Goal: Navigation & Orientation: Find specific page/section

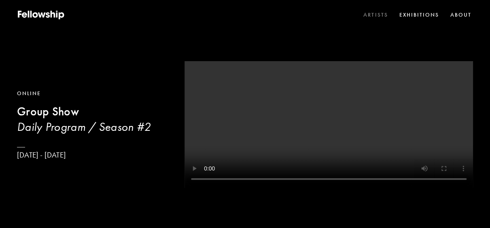
click at [380, 14] on link "Artists" at bounding box center [376, 15] width 28 height 12
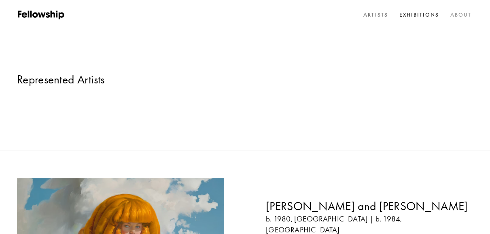
click at [459, 12] on link "About" at bounding box center [461, 15] width 24 height 12
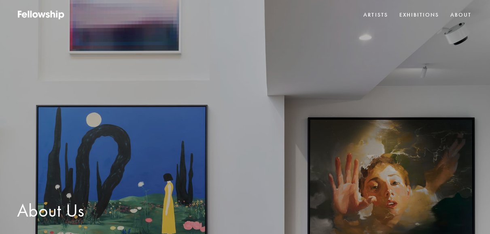
click at [460, 13] on link "About" at bounding box center [461, 15] width 24 height 12
click at [40, 18] on icon at bounding box center [41, 15] width 49 height 10
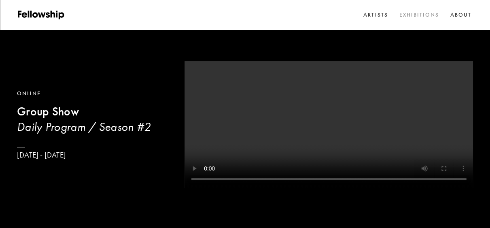
click at [422, 17] on link "Exhibitions" at bounding box center [418, 15] width 43 height 12
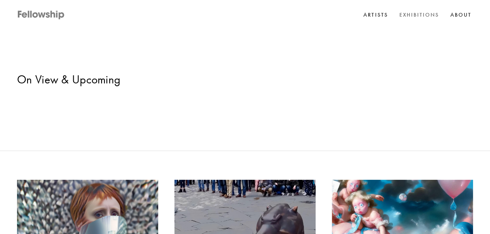
click at [42, 13] on icon at bounding box center [42, 15] width 8 height 5
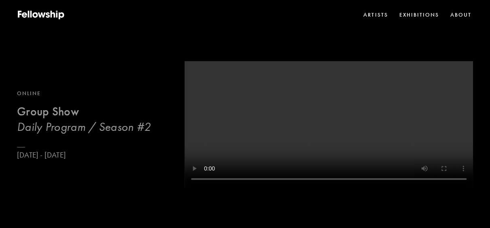
click at [51, 119] on b "Group Show" at bounding box center [48, 111] width 62 height 14
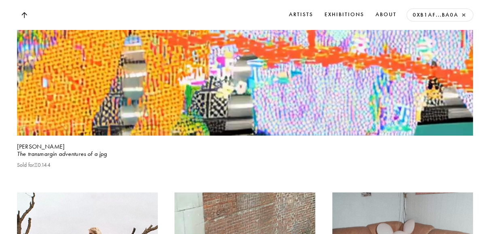
scroll to position [4415, 0]
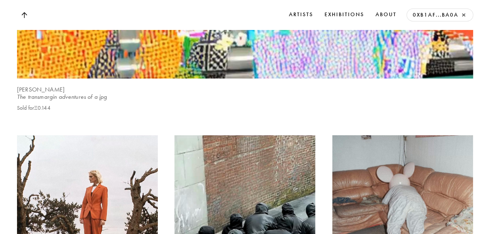
click at [41, 93] on b "[PERSON_NAME]" at bounding box center [41, 89] width 48 height 7
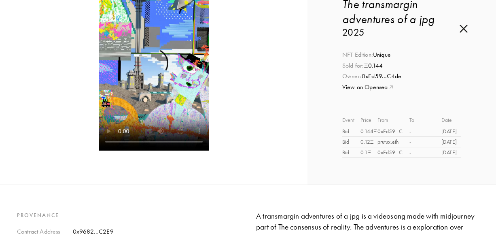
scroll to position [115, 0]
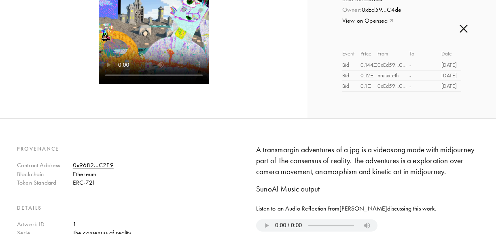
click at [126, 53] on video at bounding box center [154, 1] width 110 height 165
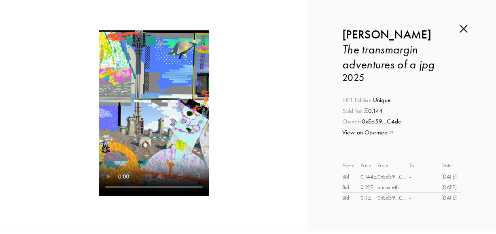
scroll to position [0, 0]
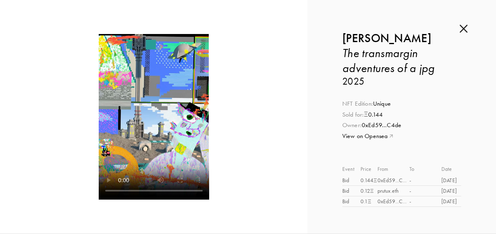
click at [465, 31] on img at bounding box center [464, 28] width 8 height 9
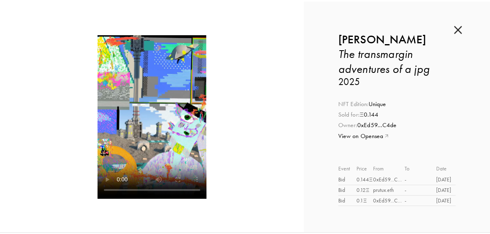
scroll to position [4415, 0]
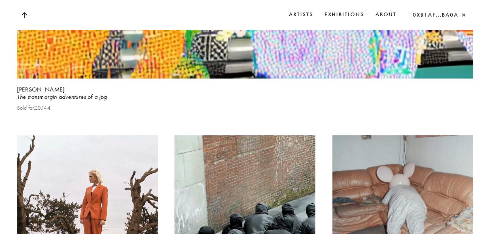
click at [446, 15] on link "0xB1aF...Ba0a ×" at bounding box center [440, 15] width 58 height 12
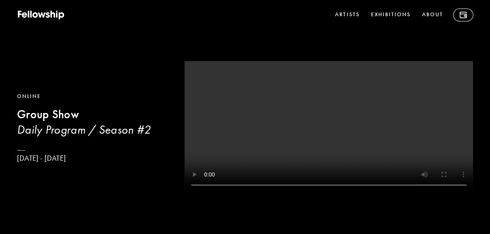
click at [446, 15] on nav "Artists Exhibitions About" at bounding box center [403, 14] width 140 height 13
click at [466, 15] on img at bounding box center [462, 15] width 7 height 6
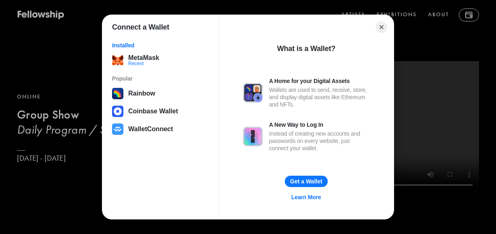
click at [460, 16] on div "Connect a Wallet Installed MetaMask Recent Popular Rainbow Coinbase Wallet Wall…" at bounding box center [248, 117] width 658 height 396
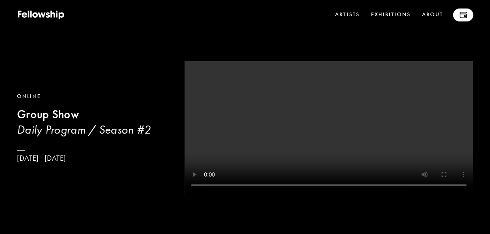
click at [460, 16] on img at bounding box center [462, 15] width 7 height 6
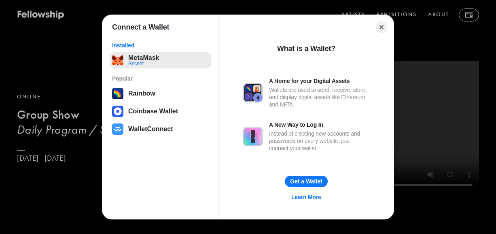
click at [132, 63] on button "MetaMask Recent" at bounding box center [161, 60] width 102 height 16
